Goal: Information Seeking & Learning: Learn about a topic

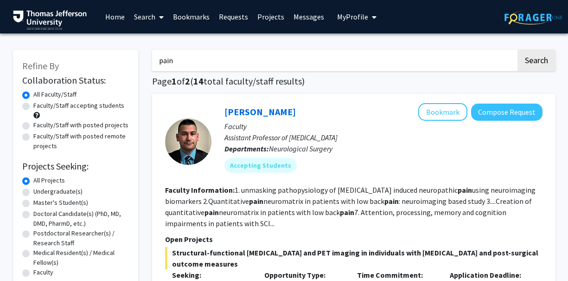
click at [183, 66] on input "pain" at bounding box center [334, 60] width 364 height 21
click at [518, 50] on button "Search" at bounding box center [537, 60] width 38 height 21
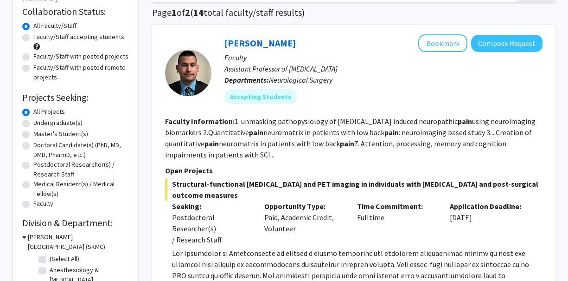
scroll to position [70, 0]
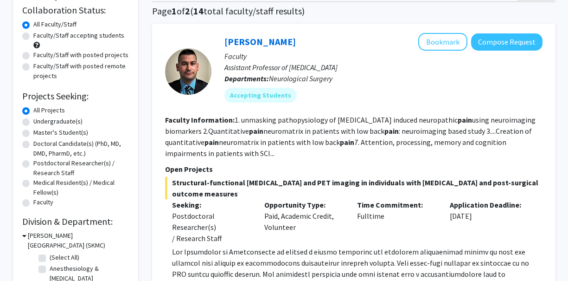
drag, startPoint x: 237, startPoint y: 121, endPoint x: 225, endPoint y: 149, distance: 31.0
click at [225, 149] on fg-read-more "1. unmasking pathopysiology of spinal cord injury induced neuropathic pain usin…" at bounding box center [350, 136] width 371 height 43
click at [226, 149] on fg-read-more "1. unmasking pathopysiology of spinal cord injury induced neuropathic pain usin…" at bounding box center [350, 136] width 371 height 43
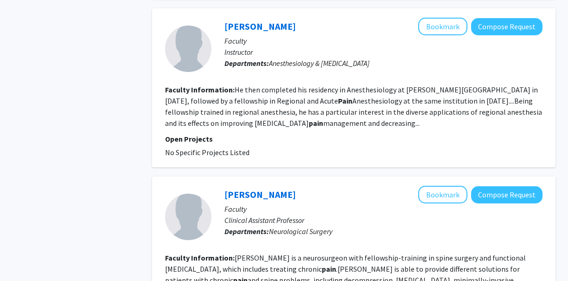
scroll to position [1336, 0]
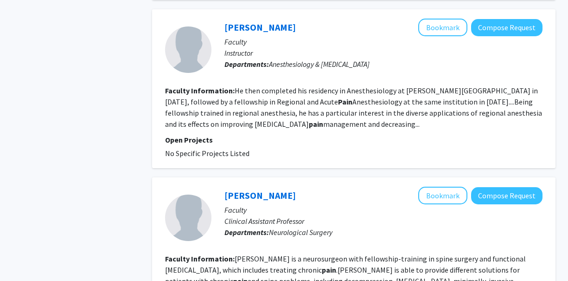
click at [294, 31] on div "Aaron Ocker Bookmark Compose Request" at bounding box center [383, 28] width 318 height 18
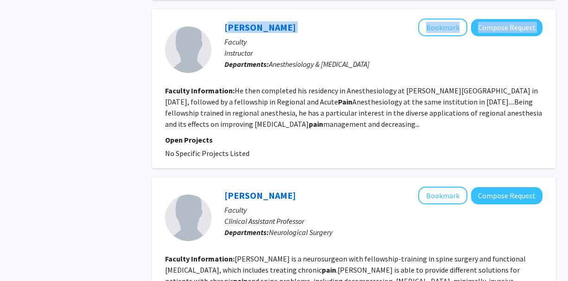
drag, startPoint x: 292, startPoint y: 39, endPoint x: 216, endPoint y: 40, distance: 76.1
click at [216, 40] on div "Aaron Ocker Bookmark Compose Request Faculty Instructor Departments: Anesthesio…" at bounding box center [376, 50] width 331 height 62
copy div "Aaron Ocker Bookmark Compose Request"
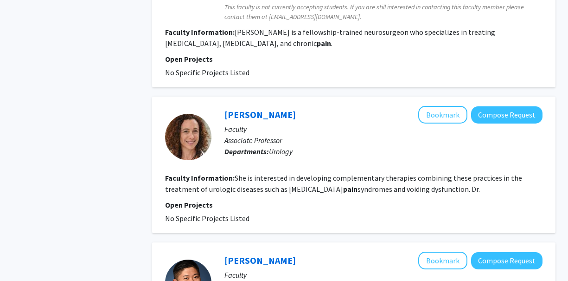
scroll to position [2282, 0]
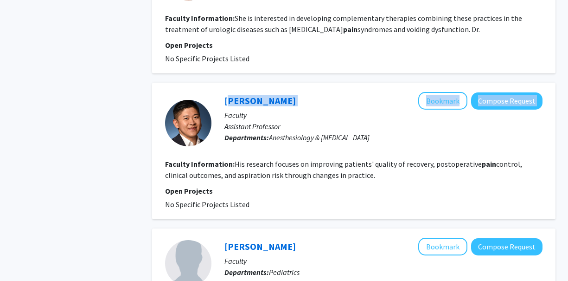
drag, startPoint x: 276, startPoint y: 90, endPoint x: 219, endPoint y: 90, distance: 56.6
click at [220, 92] on div "Kevin Min Bookmark Compose Request Faculty Assistant Professor Departments: Ane…" at bounding box center [376, 123] width 331 height 62
copy div "Kevin Min Bookmark Compose Request"
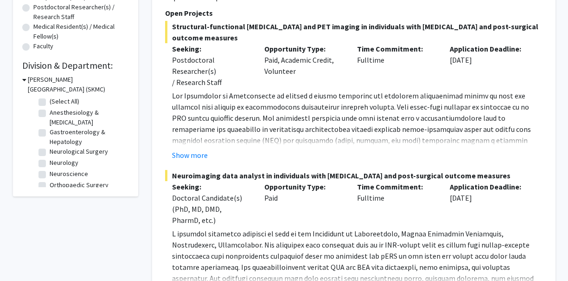
scroll to position [0, 0]
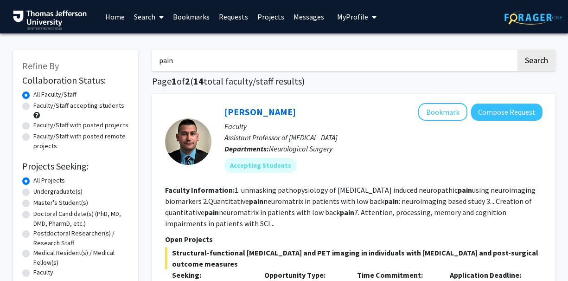
drag, startPoint x: 203, startPoint y: 59, endPoint x: 159, endPoint y: 60, distance: 44.1
click at [160, 60] on input "pain" at bounding box center [334, 60] width 364 height 21
type input "p"
click at [518, 50] on button "Search" at bounding box center [537, 60] width 38 height 21
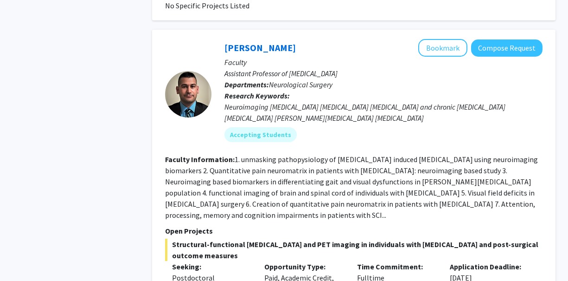
scroll to position [990, 0]
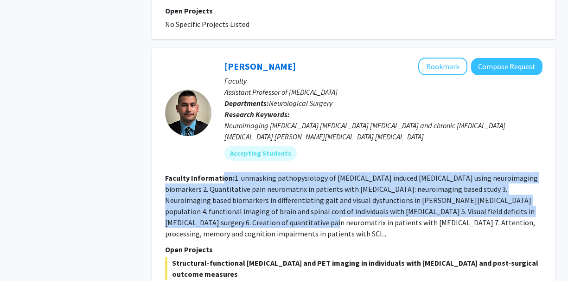
drag, startPoint x: 222, startPoint y: 157, endPoint x: 222, endPoint y: 200, distance: 42.7
click at [222, 200] on section "Faculty Information: 1. unmasking pathopysiology of spinal cord injury induced …" at bounding box center [353, 205] width 377 height 67
click at [222, 200] on fg-read-more "1. unmasking pathopysiology of spinal cord injury induced neuropathic pain usin…" at bounding box center [351, 205] width 373 height 65
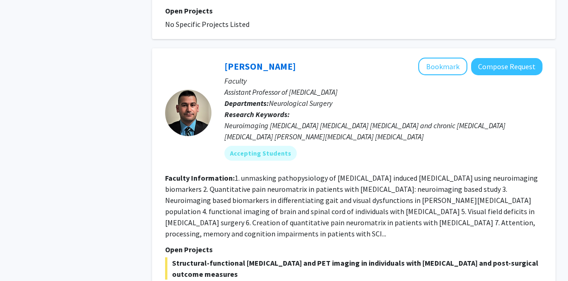
type input "pain"
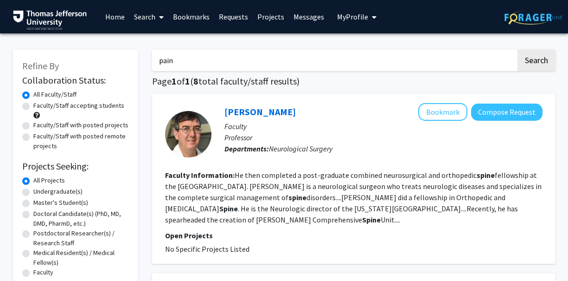
radio input "false"
radio input "true"
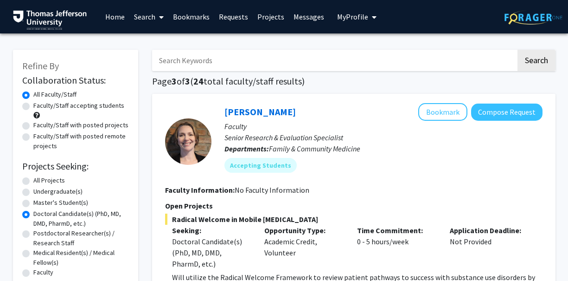
click at [180, 54] on input "Search Keywords" at bounding box center [334, 60] width 364 height 21
type input "systematic review"
click at [518, 50] on button "Search" at bounding box center [537, 60] width 38 height 21
radio input "true"
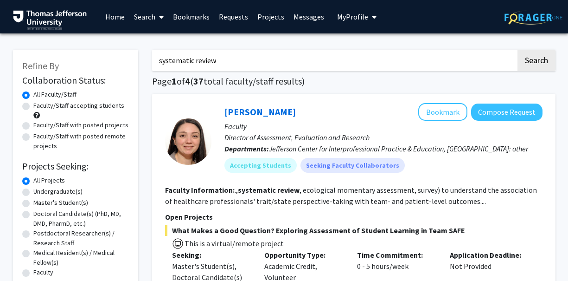
click at [211, 60] on input "systematic review" at bounding box center [334, 60] width 364 height 21
click at [211, 61] on input "systematic review" at bounding box center [334, 60] width 364 height 21
type input "stata"
click at [518, 50] on button "Search" at bounding box center [537, 60] width 38 height 21
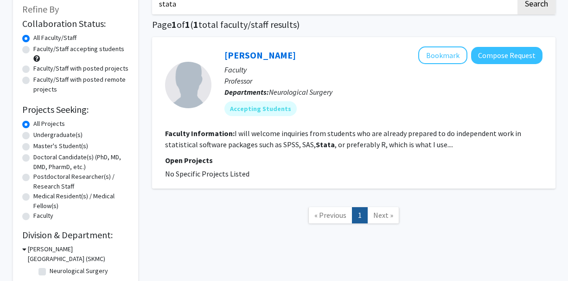
scroll to position [58, 0]
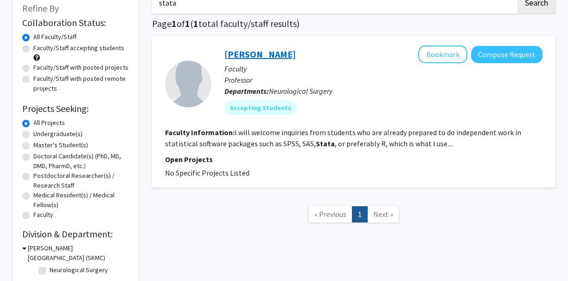
click at [266, 51] on link "Joseph Piatt" at bounding box center [259, 54] width 71 height 12
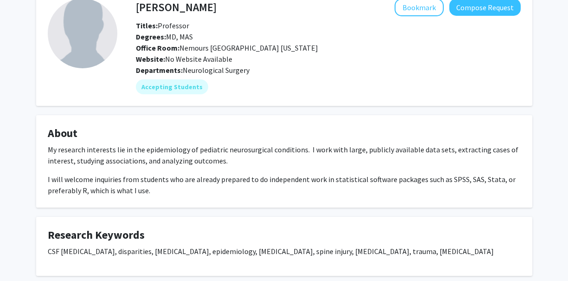
scroll to position [56, 0]
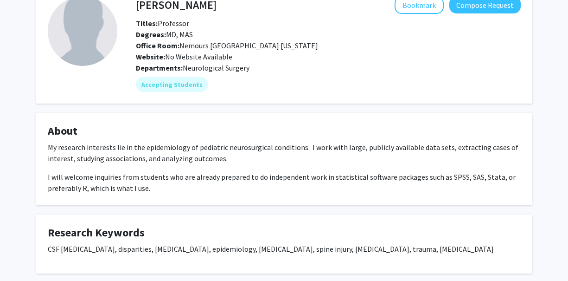
drag, startPoint x: 229, startPoint y: 142, endPoint x: 229, endPoint y: 155, distance: 13.0
click at [229, 155] on p "My research interests lie in the epidemiology of pediatric neurosurgical condit…" at bounding box center [284, 152] width 473 height 22
drag, startPoint x: 220, startPoint y: 178, endPoint x: 220, endPoint y: 187, distance: 9.3
click at [220, 187] on div "My research interests lie in the epidemiology of pediatric neurosurgical condit…" at bounding box center [284, 167] width 473 height 52
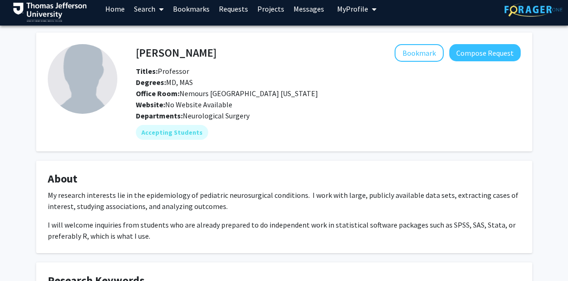
scroll to position [0, 0]
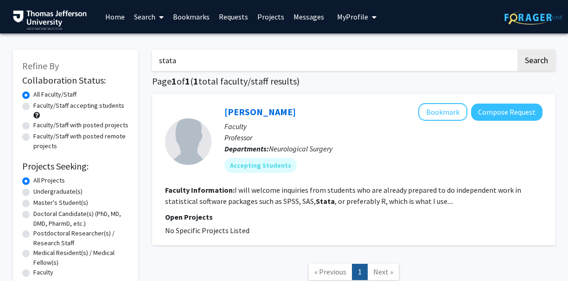
click at [196, 64] on input "stata" at bounding box center [334, 60] width 364 height 21
click at [518, 50] on button "Search" at bounding box center [537, 60] width 38 height 21
type input "s"
type input "R"
click at [518, 50] on button "Search" at bounding box center [537, 60] width 38 height 21
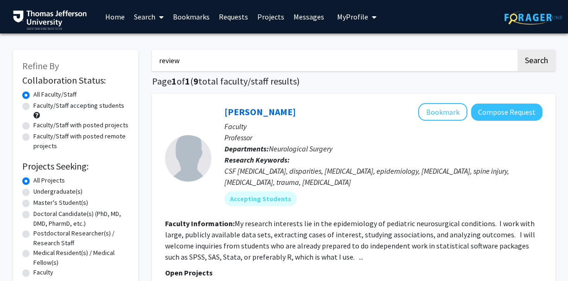
click at [518, 50] on button "Search" at bounding box center [537, 60] width 38 height 21
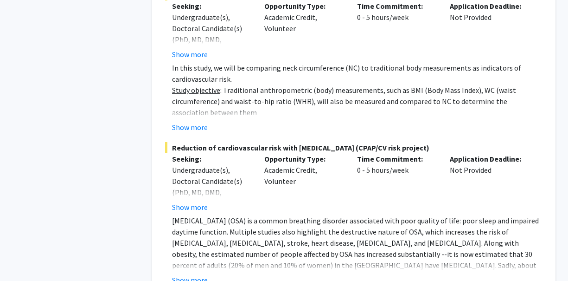
scroll to position [3067, 0]
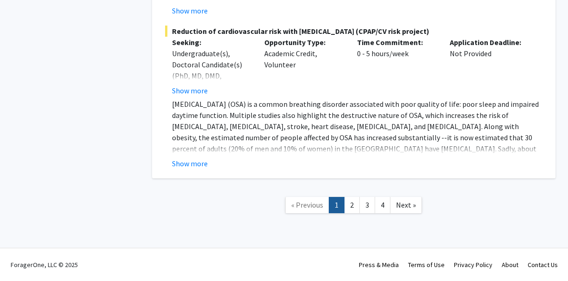
click at [350, 201] on link "2" at bounding box center [352, 205] width 16 height 16
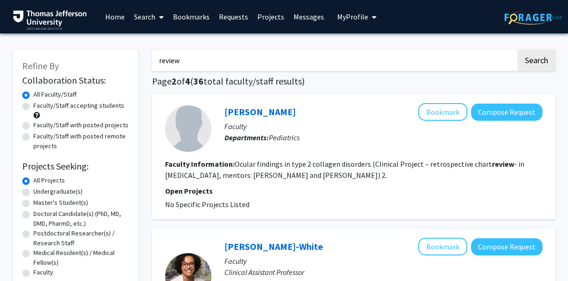
click at [252, 63] on input "review" at bounding box center [334, 60] width 364 height 21
click at [518, 50] on button "Search" at bounding box center [537, 60] width 38 height 21
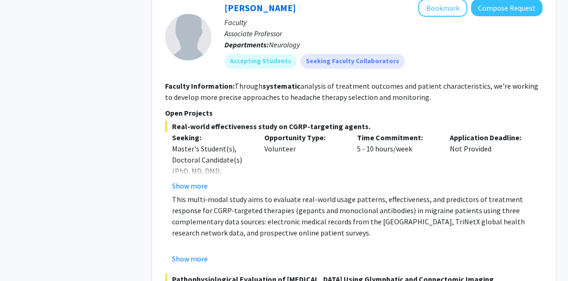
scroll to position [410, 0]
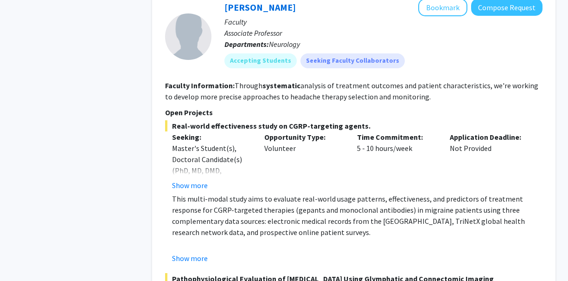
drag, startPoint x: 290, startPoint y: 198, endPoint x: 290, endPoint y: 230, distance: 32.0
click at [290, 230] on p "This multi-modal study aims to evaluate real-world usage patterns, effectivenes…" at bounding box center [357, 215] width 371 height 45
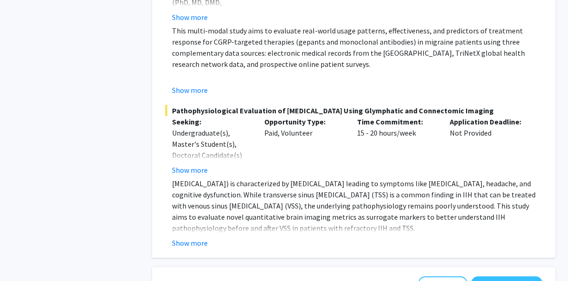
scroll to position [580, 0]
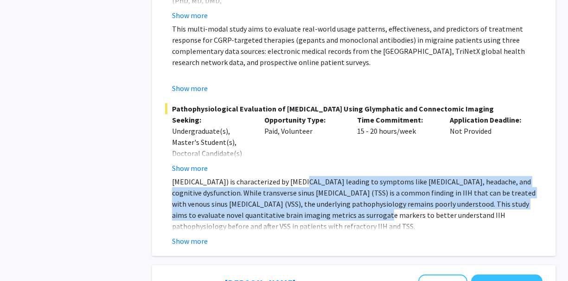
drag, startPoint x: 295, startPoint y: 195, endPoint x: 298, endPoint y: 230, distance: 35.4
click at [298, 230] on p "Idiopathic intracranial hypertension (IIH) is characterized by elevated intracr…" at bounding box center [357, 204] width 371 height 56
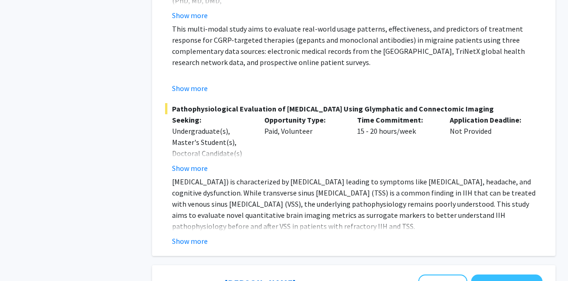
click at [299, 231] on p "Idiopathic intracranial hypertension (IIH) is characterized by elevated intracr…" at bounding box center [357, 204] width 371 height 56
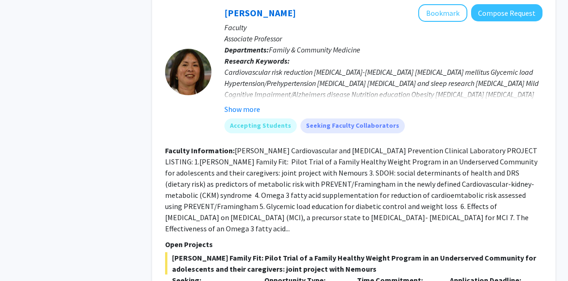
scroll to position [850, 0]
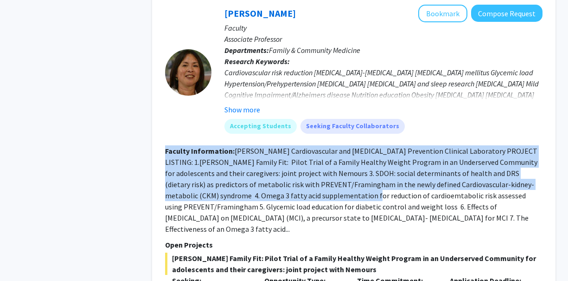
drag, startPoint x: 326, startPoint y: 154, endPoint x: 323, endPoint y: 210, distance: 55.7
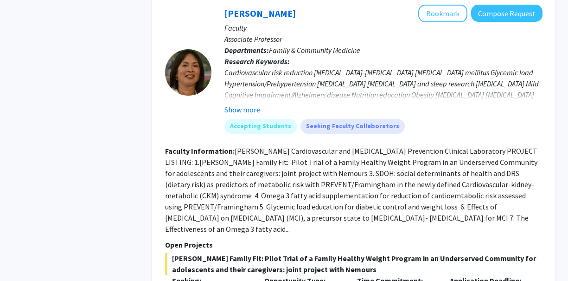
click at [323, 210] on fg-read-more "Dr. Cheng's Cardiovascular and Alzheimer's Prevention Clinical Laboratory PROJE…" at bounding box center [351, 189] width 372 height 87
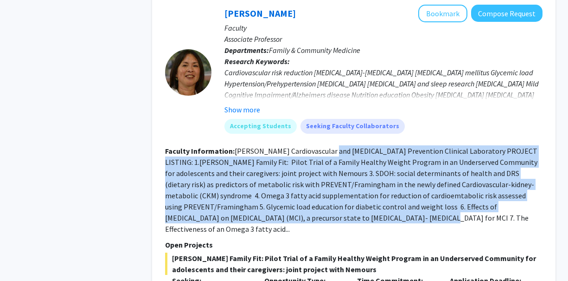
drag, startPoint x: 319, startPoint y: 228, endPoint x: 322, endPoint y: 160, distance: 68.3
click at [323, 160] on fg-read-more "Dr. Cheng's Cardiovascular and Alzheimer's Prevention Clinical Laboratory PROJE…" at bounding box center [351, 189] width 372 height 87
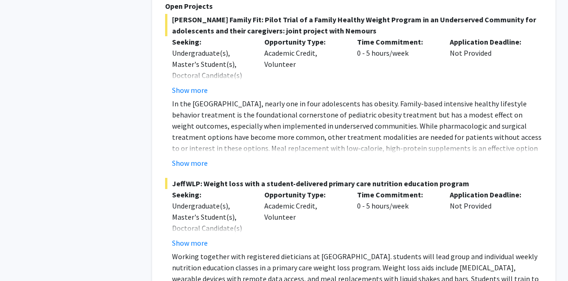
scroll to position [1197, 0]
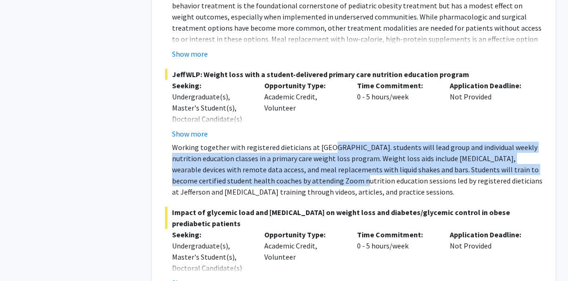
drag, startPoint x: 325, startPoint y: 145, endPoint x: 324, endPoint y: 181, distance: 35.7
click at [324, 181] on p "Working together with registered dieticians at Jefferson. students will lead gr…" at bounding box center [357, 169] width 371 height 56
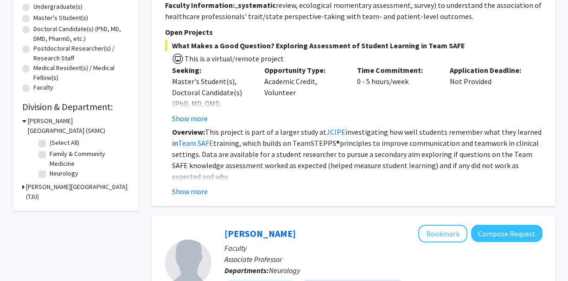
scroll to position [0, 0]
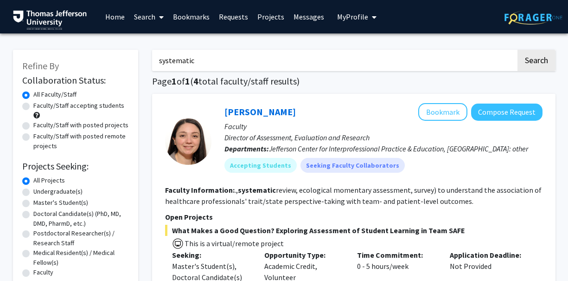
click at [287, 66] on input "systematic" at bounding box center [334, 60] width 364 height 21
type input "systematic review"
click at [518, 50] on button "Search" at bounding box center [537, 60] width 38 height 21
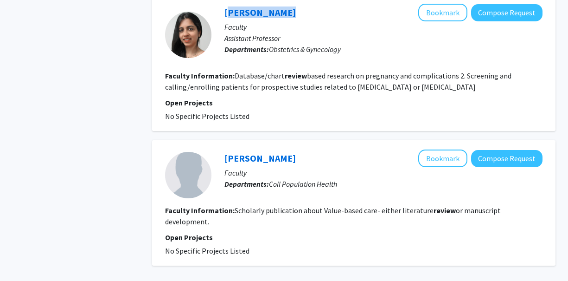
scroll to position [3505, 0]
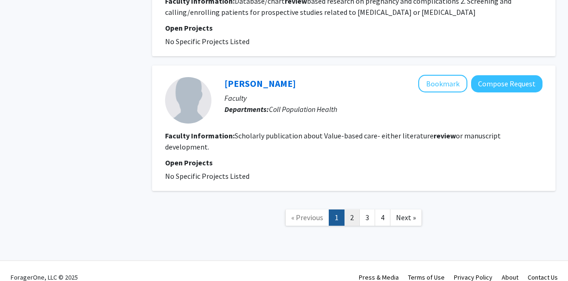
click at [355, 215] on link "2" at bounding box center [352, 217] width 16 height 16
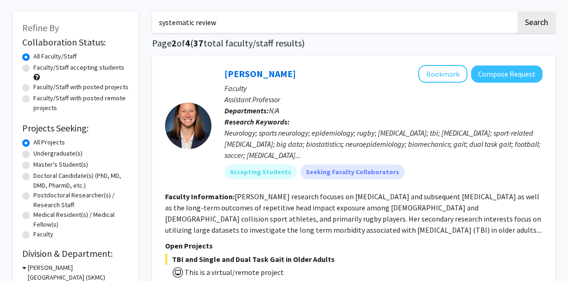
scroll to position [41, 0]
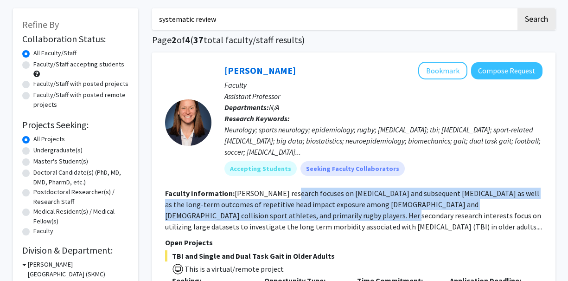
drag, startPoint x: 284, startPoint y: 193, endPoint x: 288, endPoint y: 211, distance: 18.5
click at [288, 211] on fg-read-more "Dr. Hunzinger’s research focuses on concussion and subsequent musculoskeletal i…" at bounding box center [353, 209] width 377 height 43
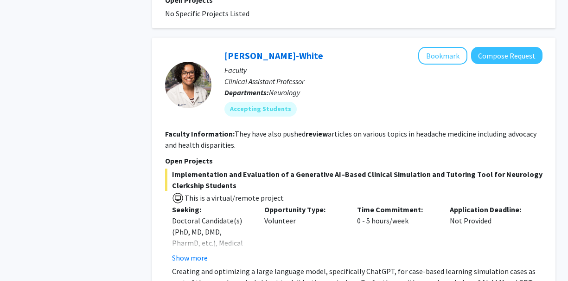
scroll to position [1108, 0]
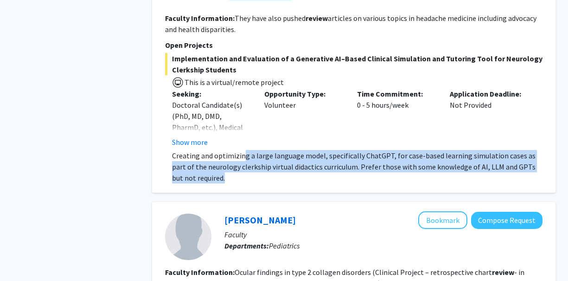
drag, startPoint x: 243, startPoint y: 158, endPoint x: 241, endPoint y: 175, distance: 17.8
click at [241, 175] on p "Creating and optimizing a large language model, specifically ChatGPT, for case-…" at bounding box center [357, 166] width 371 height 33
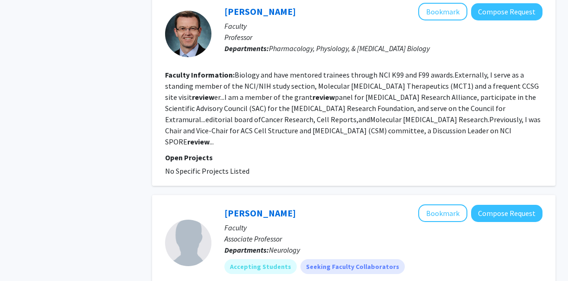
scroll to position [1648, 0]
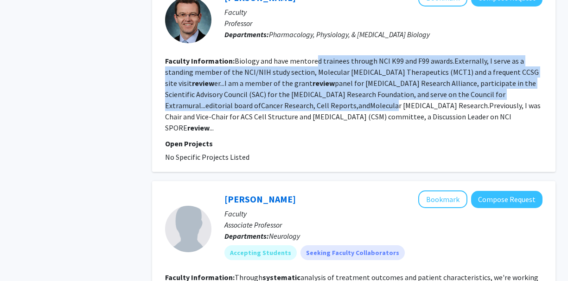
drag, startPoint x: 314, startPoint y: 57, endPoint x: 311, endPoint y: 104, distance: 47.0
click at [311, 104] on fg-read-more "Biology and have mentored trainees through NCI K99 and F99 awards.Externally, I…" at bounding box center [353, 94] width 376 height 76
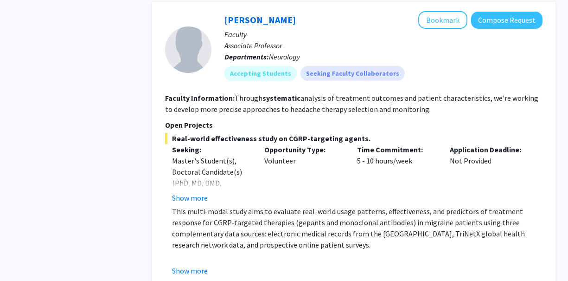
scroll to position [1830, 0]
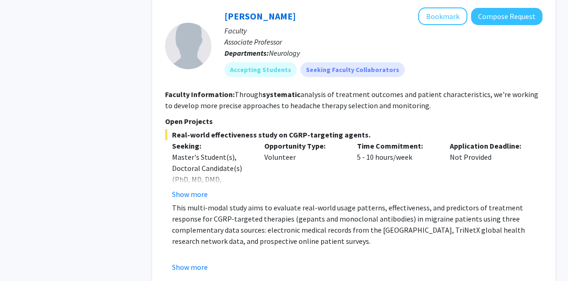
drag, startPoint x: 280, startPoint y: 197, endPoint x: 280, endPoint y: 228, distance: 31.1
click at [280, 228] on p "This multi-modal study aims to evaluate real-world usage patterns, effectivenes…" at bounding box center [357, 224] width 371 height 45
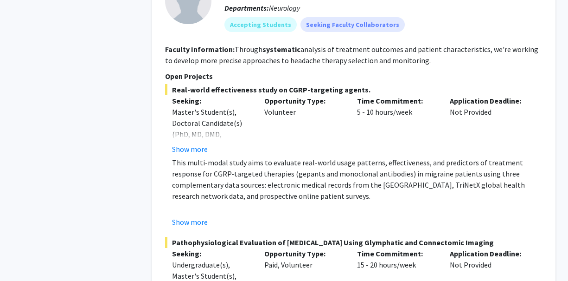
scroll to position [1817, 0]
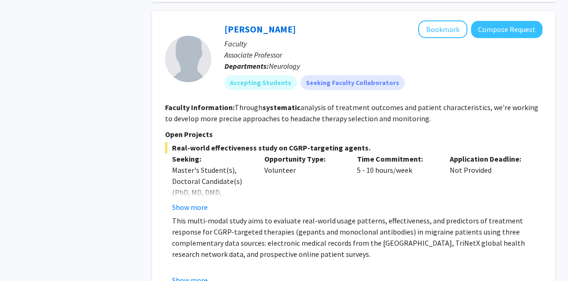
click at [197, 215] on p "This multi-modal study aims to evaluate real-world usage patterns, effectivenes…" at bounding box center [357, 237] width 371 height 45
click at [195, 201] on button "Show more" at bounding box center [190, 206] width 36 height 11
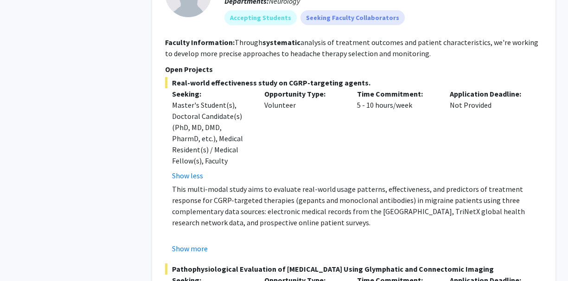
scroll to position [1894, 0]
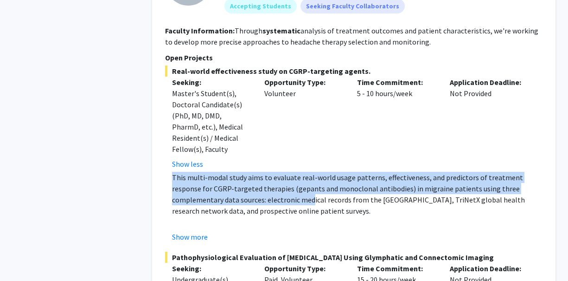
drag, startPoint x: 172, startPoint y: 171, endPoint x: 246, endPoint y: 190, distance: 76.6
click at [246, 190] on p "This multi-modal study aims to evaluate real-world usage patterns, effectivenes…" at bounding box center [357, 194] width 371 height 45
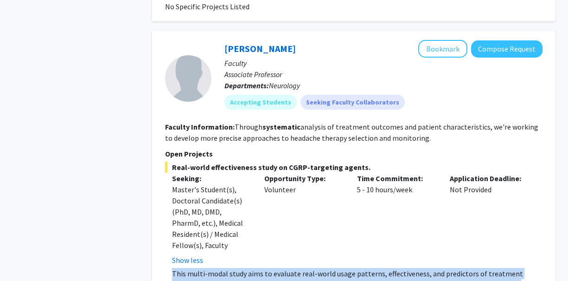
scroll to position [1795, 0]
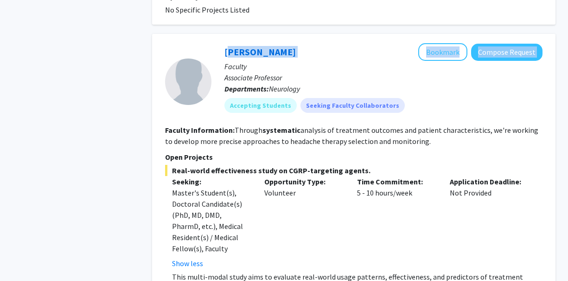
drag, startPoint x: 307, startPoint y: 42, endPoint x: 213, endPoint y: 43, distance: 94.1
click at [213, 43] on div "Hsiangkuo Yuan Bookmark Compose Request Faculty Associate Professor Departments…" at bounding box center [376, 81] width 331 height 77
copy div "Hsiangkuo Yuan Bookmark Compose Request"
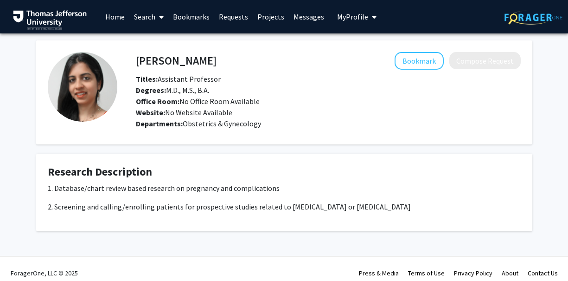
drag, startPoint x: 171, startPoint y: 91, endPoint x: 220, endPoint y: 91, distance: 49.2
click at [221, 91] on div "Degrees: M.D., M.S., B.A." at bounding box center [328, 89] width 399 height 11
click at [220, 91] on div "Degrees: M.D., M.S., B.A." at bounding box center [328, 89] width 399 height 11
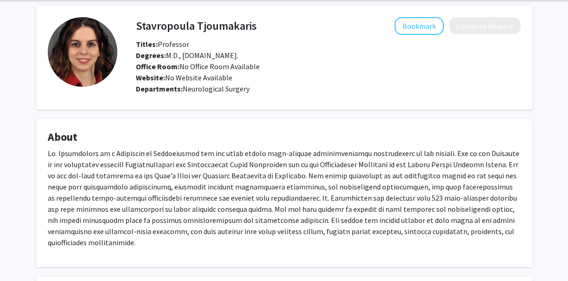
scroll to position [37, 0]
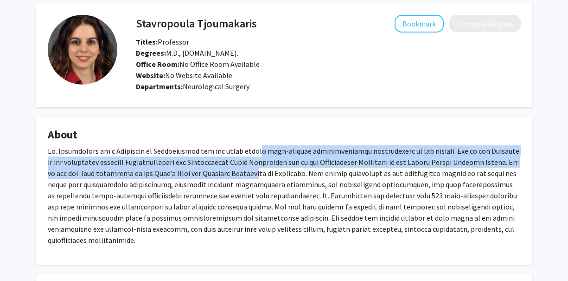
drag, startPoint x: 247, startPoint y: 152, endPoint x: 247, endPoint y: 175, distance: 22.7
click at [247, 175] on p at bounding box center [284, 195] width 473 height 100
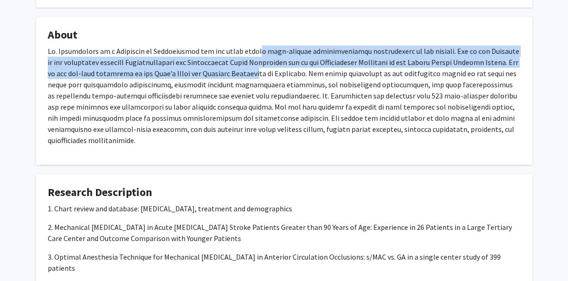
scroll to position [0, 0]
